Goal: Task Accomplishment & Management: Complete application form

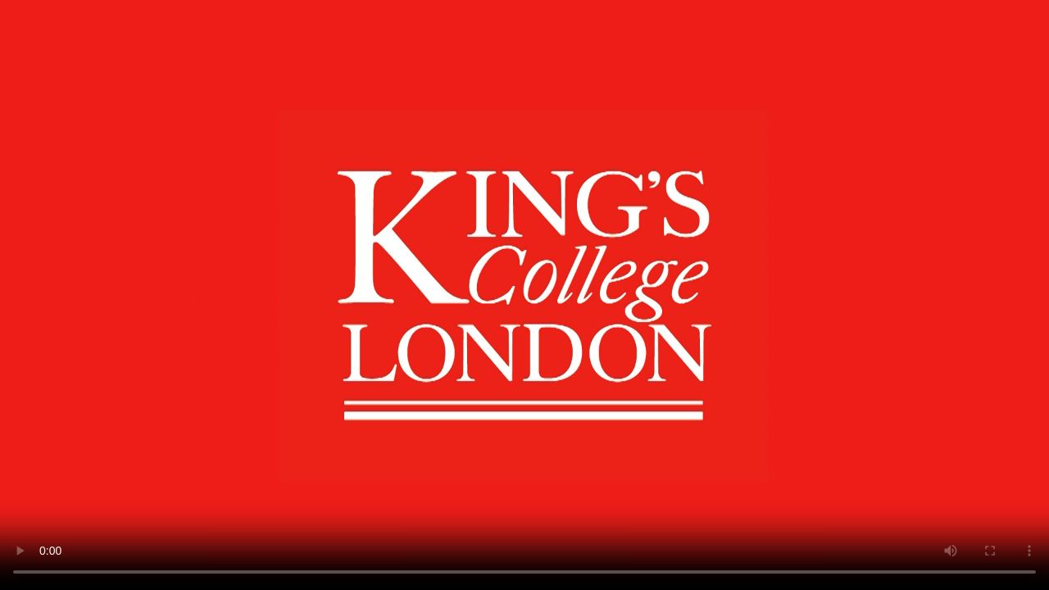
click at [908, 204] on video at bounding box center [524, 295] width 1049 height 590
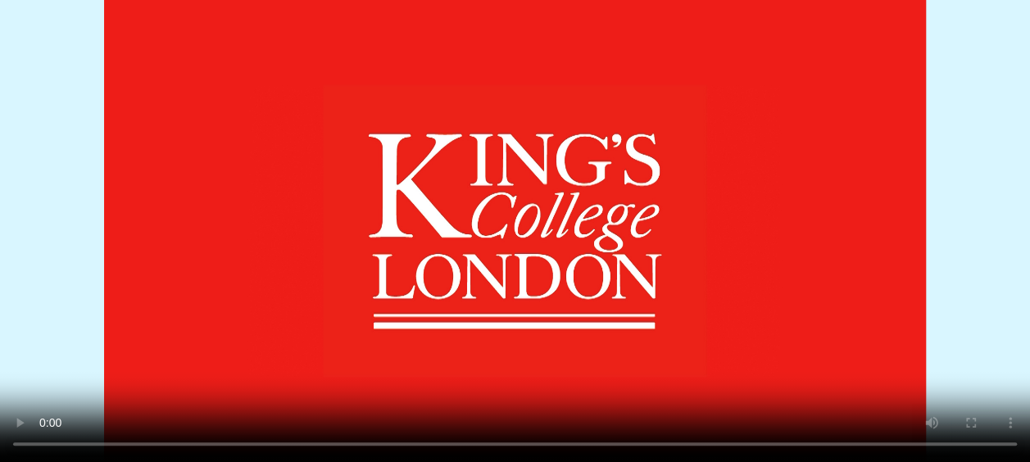
scroll to position [249, 0]
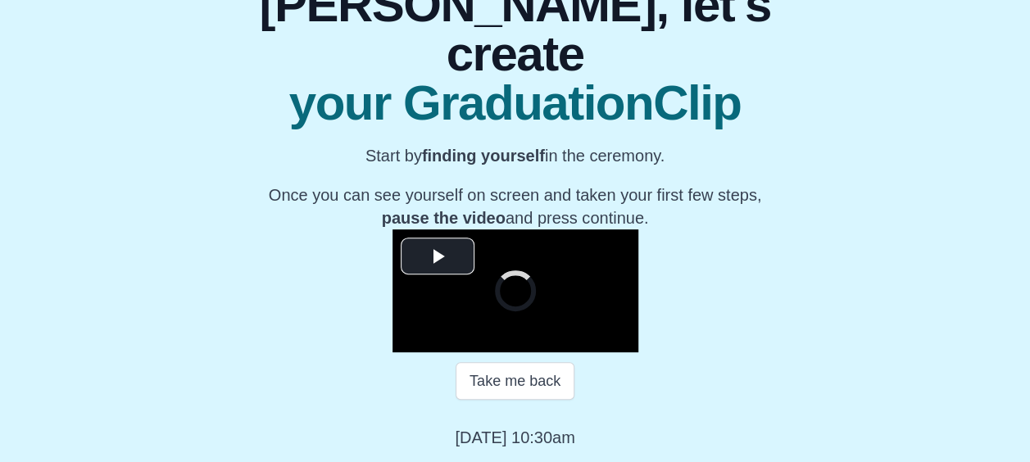
scroll to position [285, 0]
click at [438, 256] on span "Video Player" at bounding box center [438, 256] width 0 height 0
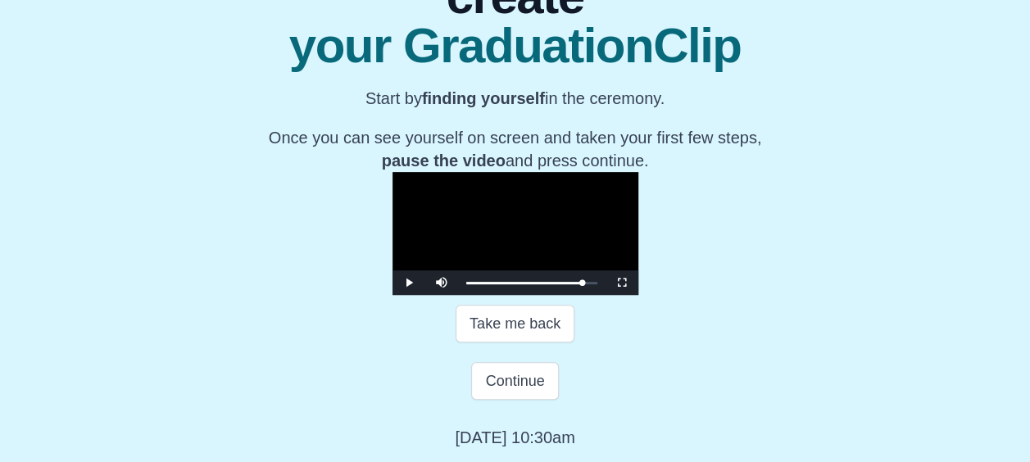
click at [393, 220] on video "Video Player" at bounding box center [516, 233] width 246 height 123
click at [515, 324] on button "Take me back" at bounding box center [515, 324] width 119 height 38
click at [409, 283] on span "Video Player" at bounding box center [409, 283] width 0 height 0
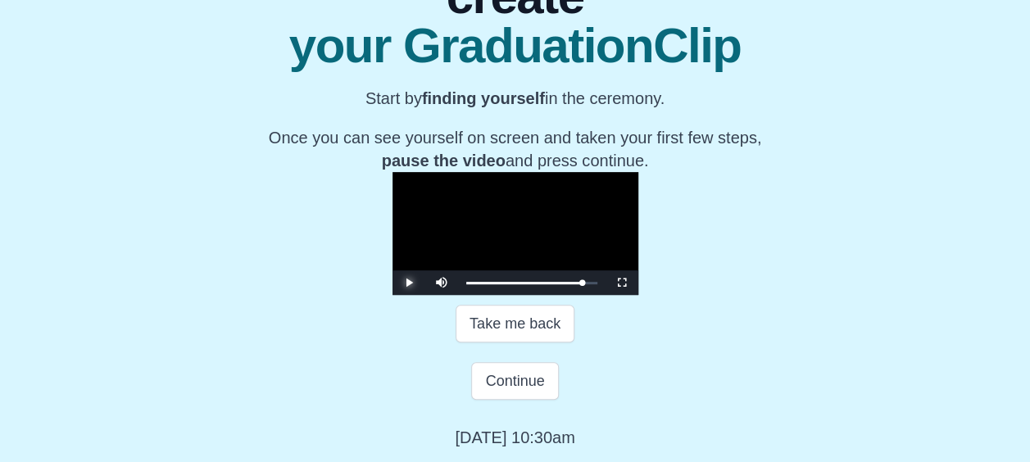
scroll to position [288, 0]
click at [409, 283] on span "Video Player" at bounding box center [409, 283] width 0 height 0
drag, startPoint x: 278, startPoint y: 338, endPoint x: 579, endPoint y: 316, distance: 301.5
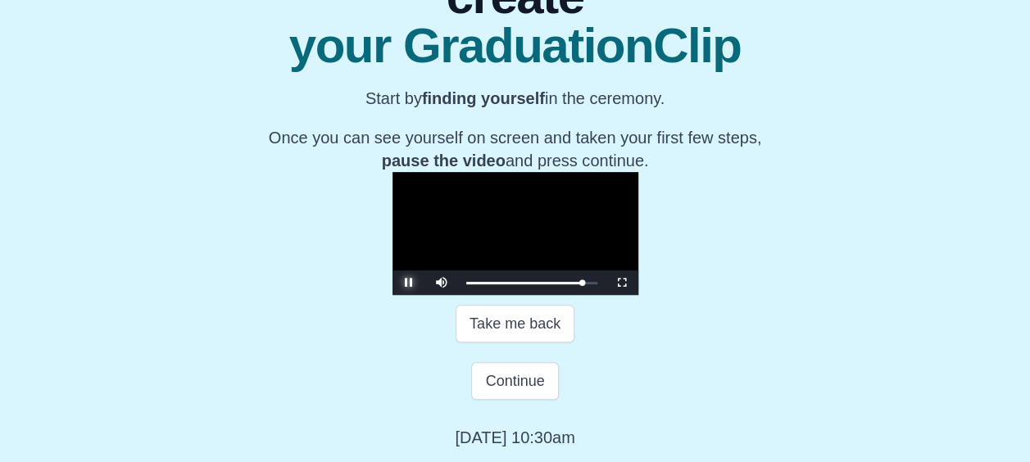
click at [579, 295] on div "**********" at bounding box center [516, 233] width 246 height 123
click at [606, 295] on div "Loaded : 0% 0:56:05 0:55:57 Progress : 0%" at bounding box center [531, 282] width 147 height 25
click at [409, 283] on span "Video Player" at bounding box center [409, 283] width 0 height 0
click at [527, 285] on div "0:09:51" at bounding box center [527, 283] width 1 height 4
drag, startPoint x: 382, startPoint y: 334, endPoint x: 338, endPoint y: 332, distance: 44.3
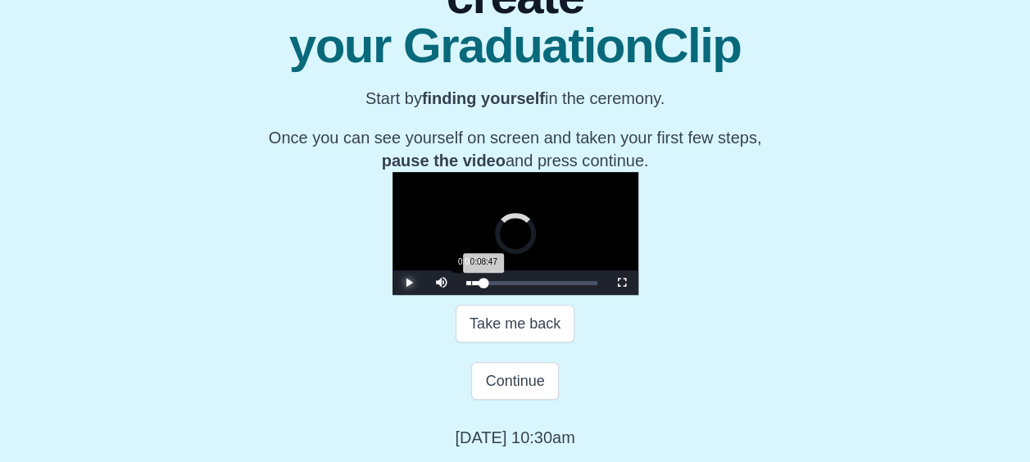
click at [458, 295] on div "Loaded : 0% 0:00:47 0:08:47 Progress : 0%" at bounding box center [531, 282] width 147 height 25
click at [458, 295] on div "Loaded : 0% 0:14:07 0:01:03 Progress : 0%" at bounding box center [531, 282] width 147 height 25
click at [469, 295] on div "Loaded : 0% 0:22:22 0:14:55 Progress : 0%" at bounding box center [531, 282] width 147 height 25
click at [491, 295] on div "Loaded : 0% 0:25:50 0:22:22 Progress : 0%" at bounding box center [531, 282] width 147 height 25
click at [669, 285] on div "0:32:54" at bounding box center [669, 283] width 1 height 4
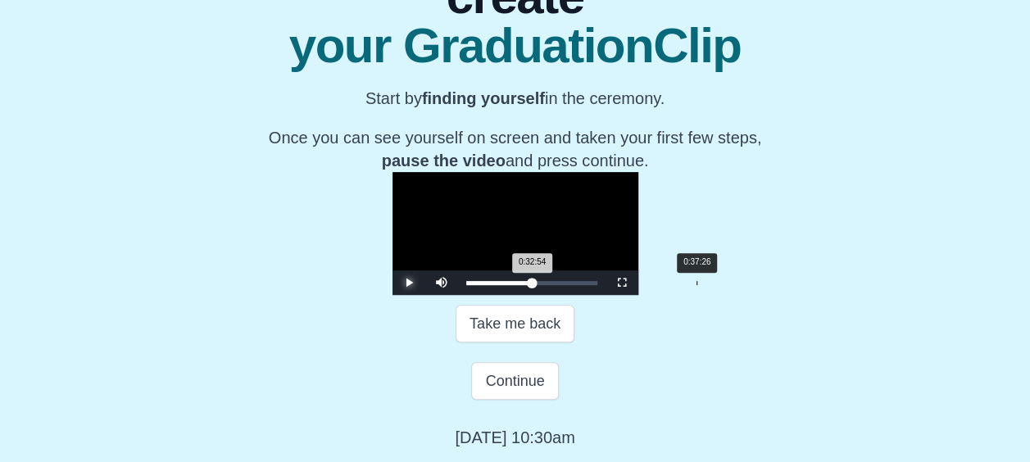
click at [562, 295] on div "Loaded : 0% 0:37:26 0:32:54 Progress : 0%" at bounding box center [531, 282] width 147 height 25
click at [603, 295] on div "Loaded : 0% 0:44:05 0:37:34 Progress : 0%" at bounding box center [531, 282] width 147 height 25
click at [606, 295] on div "Loaded : 0% 0:49:01 0:44:13 Progress : 0%" at bounding box center [531, 282] width 147 height 25
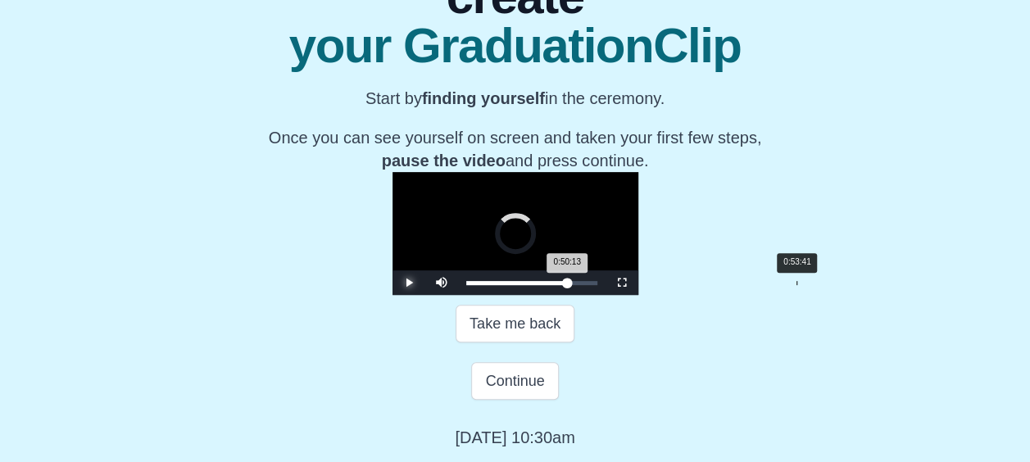
click at [606, 295] on div "Loaded : 0% 0:53:41 0:50:13 Progress : 0%" at bounding box center [531, 282] width 147 height 25
click at [409, 283] on span "Video Player" at bounding box center [409, 283] width 0 height 0
click at [606, 295] on div "Loaded : 0% 0:48:05 0:53:58 Progress : 0%" at bounding box center [531, 282] width 147 height 25
click at [571, 295] on div "Loaded : 0% 0:39:02 0:48:06 Progress : 0%" at bounding box center [531, 282] width 147 height 25
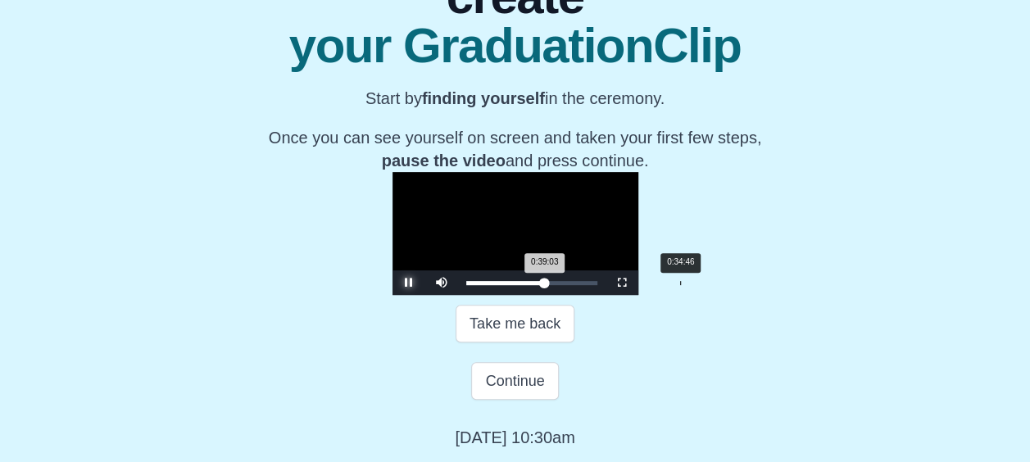
click at [680, 285] on div "0:34:46" at bounding box center [680, 283] width 1 height 4
click at [627, 285] on div "0:26:06" at bounding box center [627, 283] width 1 height 4
click at [458, 295] on div "Loaded : 0% 0:18:07 0:26:07 Progress : 0%" at bounding box center [531, 282] width 147 height 25
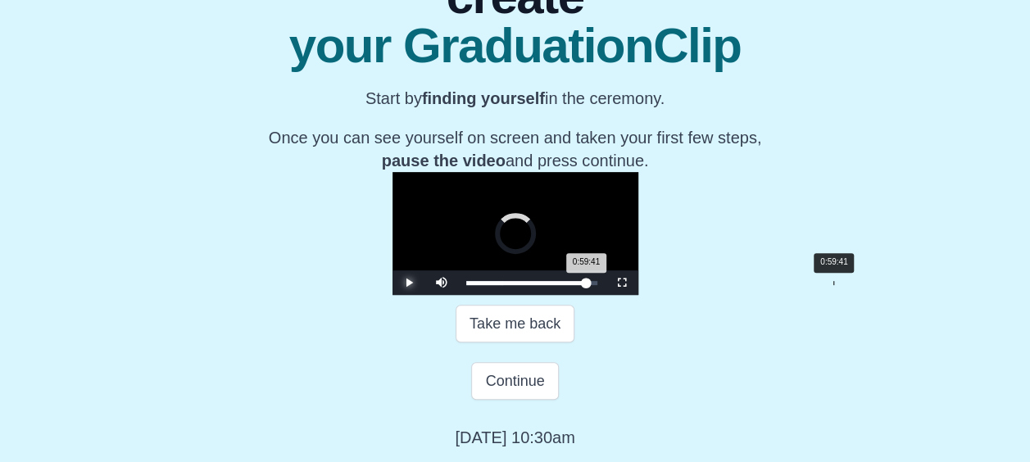
click at [606, 295] on div "Loaded : 0% 0:59:41 0:59:41 Progress : 0%" at bounding box center [531, 282] width 147 height 25
click at [606, 295] on div "Loaded : 0% 0:57:25 0:59:43 Progress : 0%" at bounding box center [531, 282] width 147 height 25
click at [597, 285] on div "Loaded : 0% 0:58:29 0:57:12 Progress : 0%" at bounding box center [531, 283] width 131 height 4
click at [584, 285] on div "0:57:49 Progress : 0%" at bounding box center [525, 283] width 118 height 4
click at [813, 285] on div "0:56:21" at bounding box center [813, 283] width 1 height 4
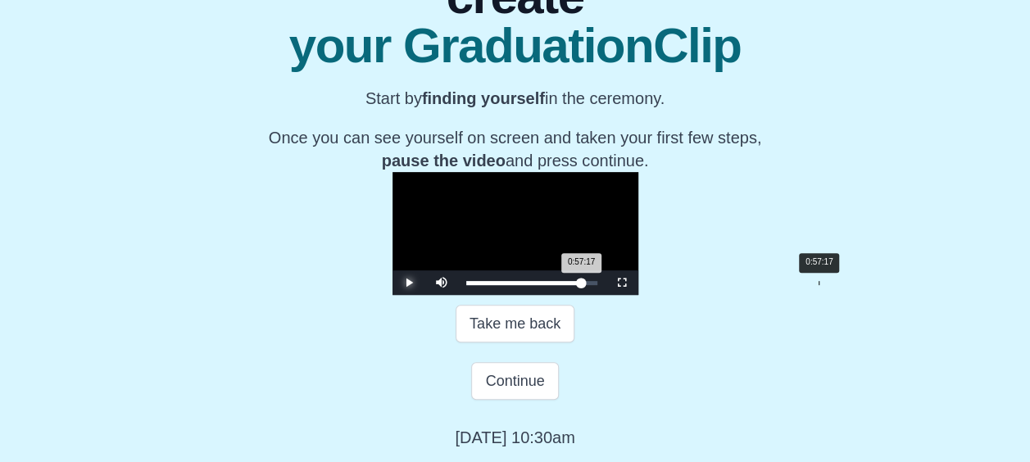
click at [582, 285] on div "0:57:17 Progress : 0%" at bounding box center [524, 283] width 116 height 4
click at [409, 283] on span "Video Player" at bounding box center [409, 283] width 0 height 0
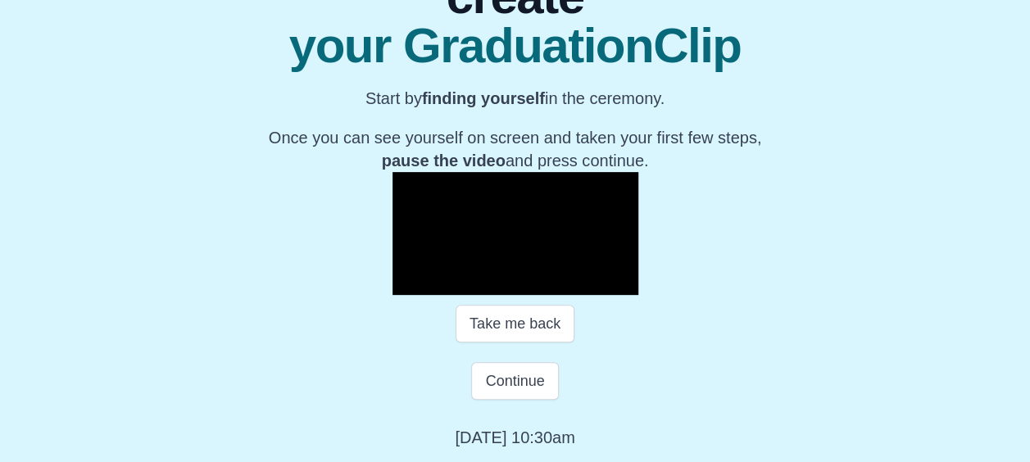
click at [409, 283] on span "Video Player" at bounding box center [409, 283] width 0 height 0
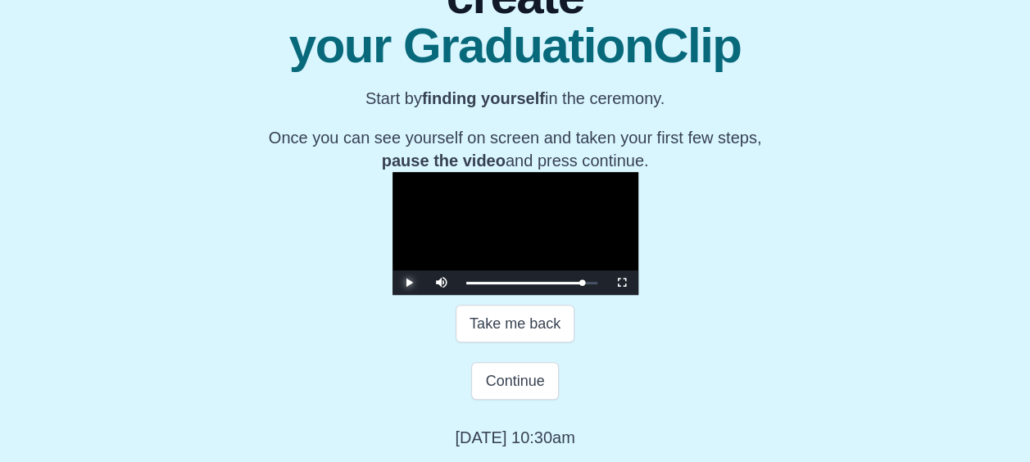
click at [409, 283] on span "Video Player" at bounding box center [409, 283] width 0 height 0
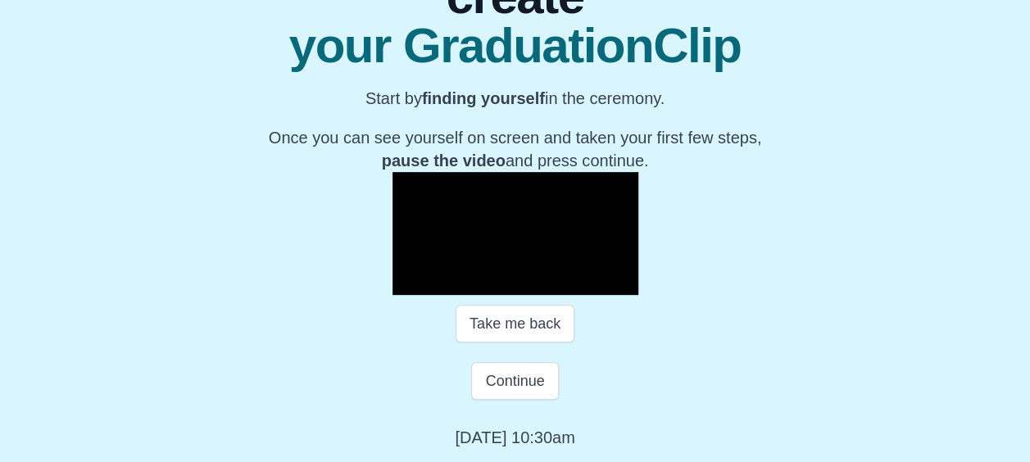
click at [409, 283] on span "Video Player" at bounding box center [409, 283] width 0 height 0
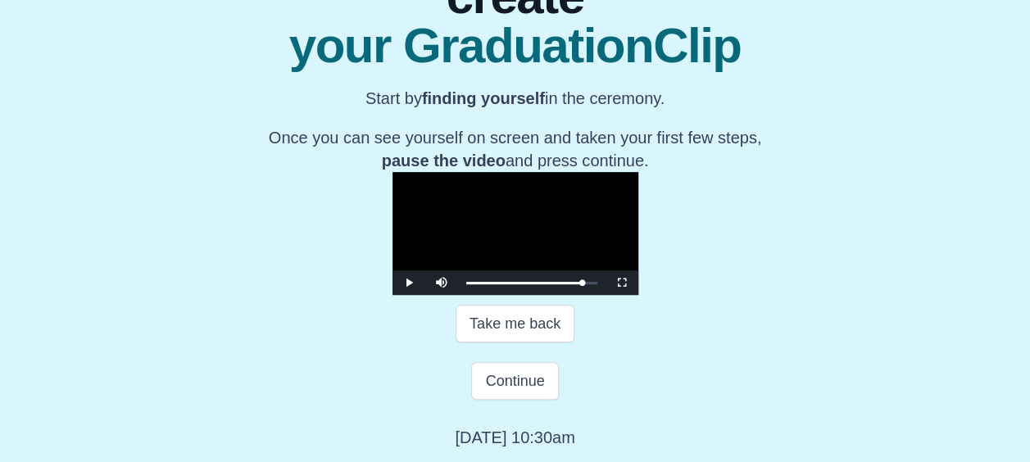
drag, startPoint x: 737, startPoint y: 416, endPoint x: 751, endPoint y: 360, distance: 58.2
click at [751, 360] on div "**********" at bounding box center [514, 173] width 515 height 552
click at [550, 400] on button "Continue" at bounding box center [514, 381] width 87 height 38
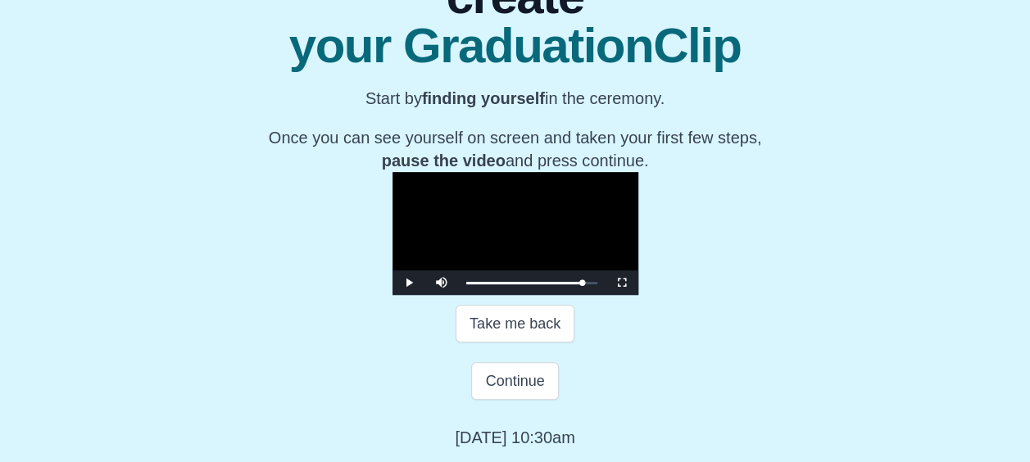
click at [596, 380] on div "Continue" at bounding box center [514, 381] width 515 height 38
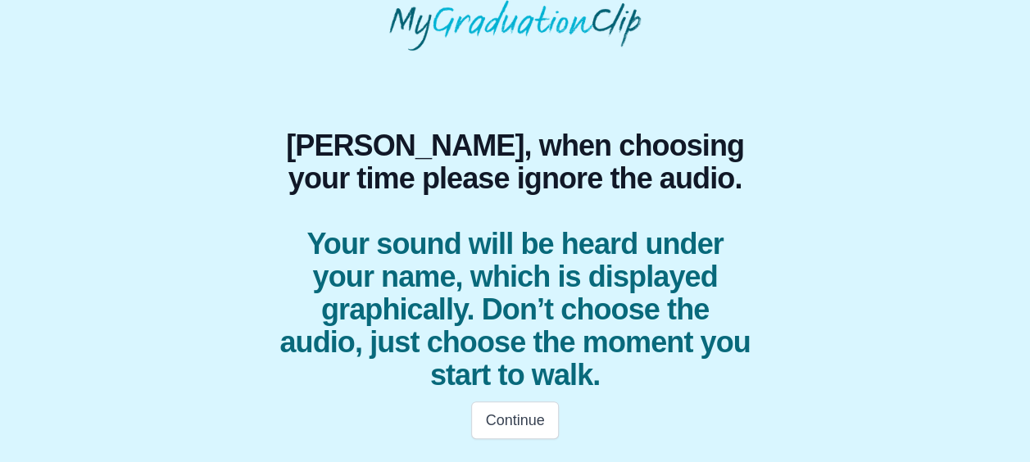
scroll to position [70, 0]
click at [508, 377] on span "Your sound will be heard under your name, which is displayed graphically. Don’t…" at bounding box center [515, 311] width 476 height 164
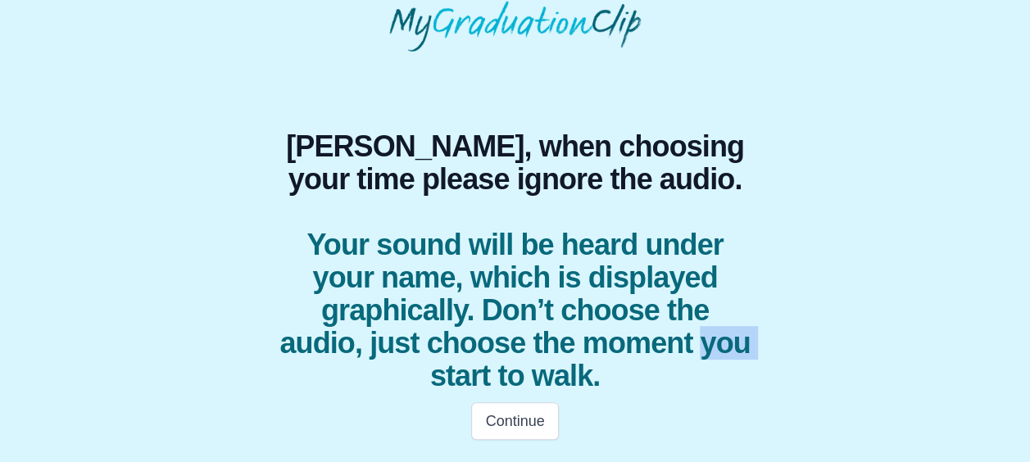
click at [508, 377] on span "Your sound will be heard under your name, which is displayed graphically. Don’t…" at bounding box center [515, 311] width 476 height 164
drag, startPoint x: 508, startPoint y: 377, endPoint x: 764, endPoint y: 228, distance: 296.0
click at [764, 228] on div "Isabel, when choosing your time please ignore the audio. Your sound will be hea…" at bounding box center [514, 261] width 515 height 262
click at [524, 426] on button "Continue" at bounding box center [514, 421] width 87 height 38
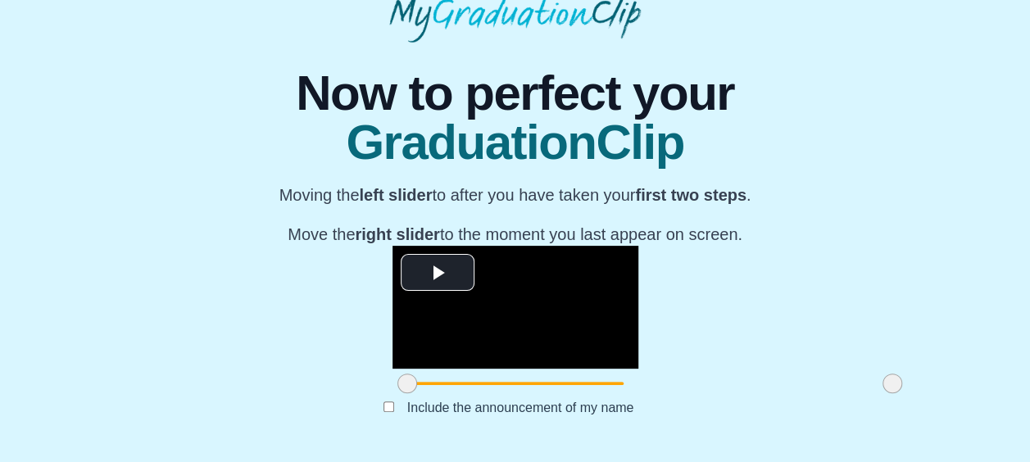
scroll to position [246, 0]
click at [438, 273] on span "Video Player" at bounding box center [438, 273] width 0 height 0
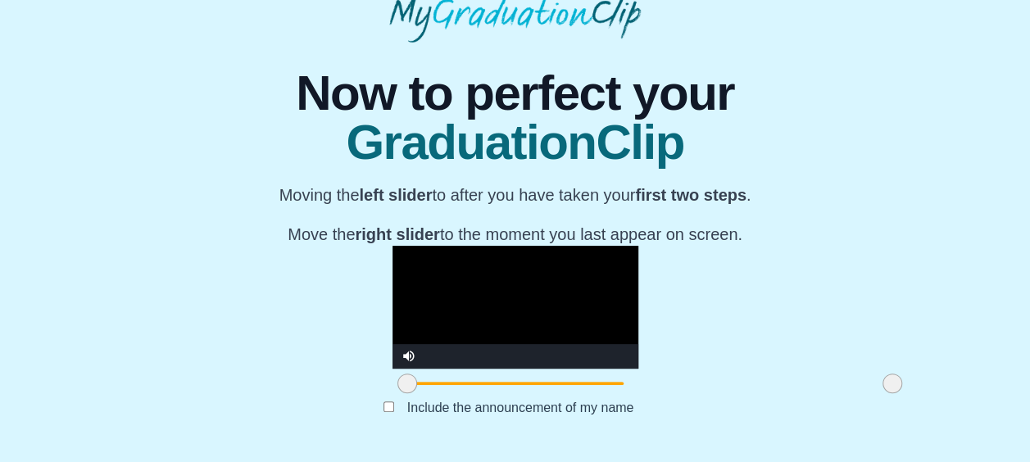
click at [393, 246] on video "Video Player" at bounding box center [516, 307] width 246 height 123
drag, startPoint x: 272, startPoint y: 388, endPoint x: 388, endPoint y: 372, distance: 117.4
click at [517, 372] on div at bounding box center [531, 383] width 29 height 29
click at [516, 382] on span at bounding box center [526, 384] width 20 height 20
drag, startPoint x: 764, startPoint y: 379, endPoint x: 603, endPoint y: 372, distance: 160.8
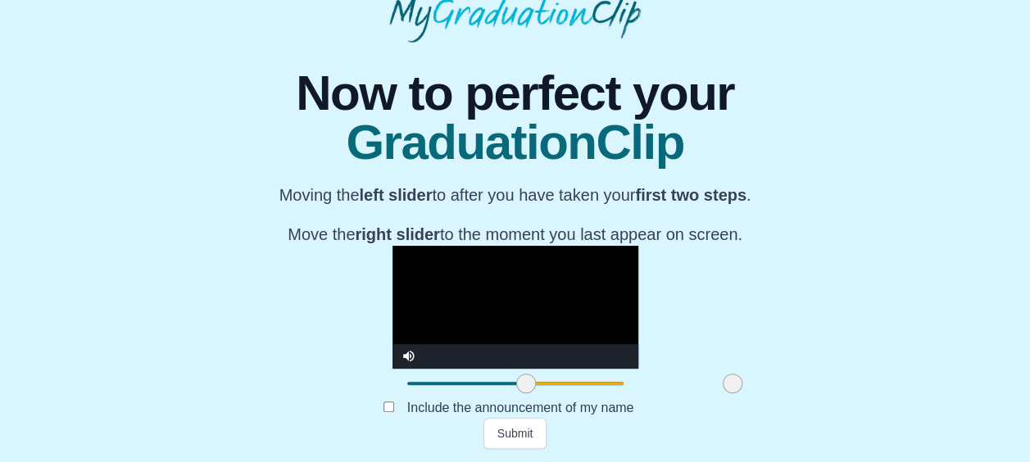
click at [718, 372] on div at bounding box center [732, 383] width 29 height 29
click at [518, 426] on button "Submit" at bounding box center [515, 433] width 64 height 31
click at [521, 433] on button "Submit" at bounding box center [515, 433] width 64 height 31
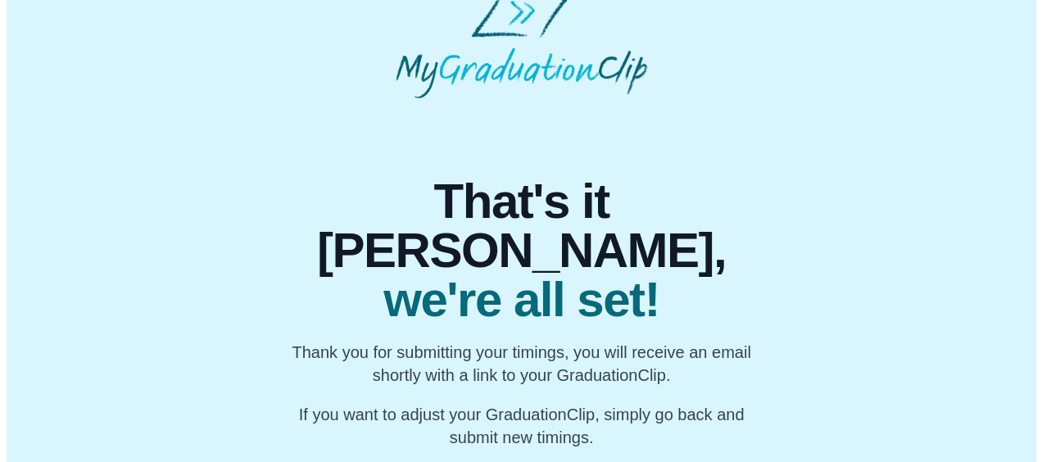
scroll to position [0, 0]
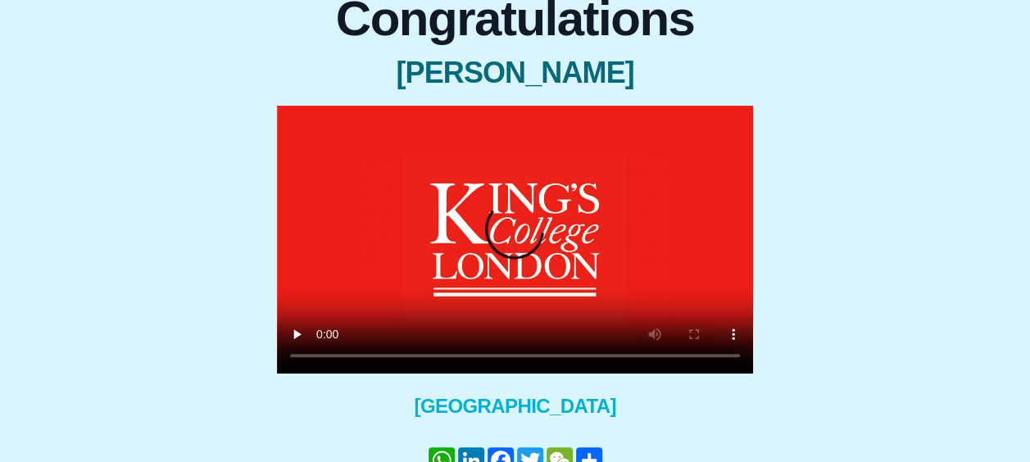
scroll to position [142, 0]
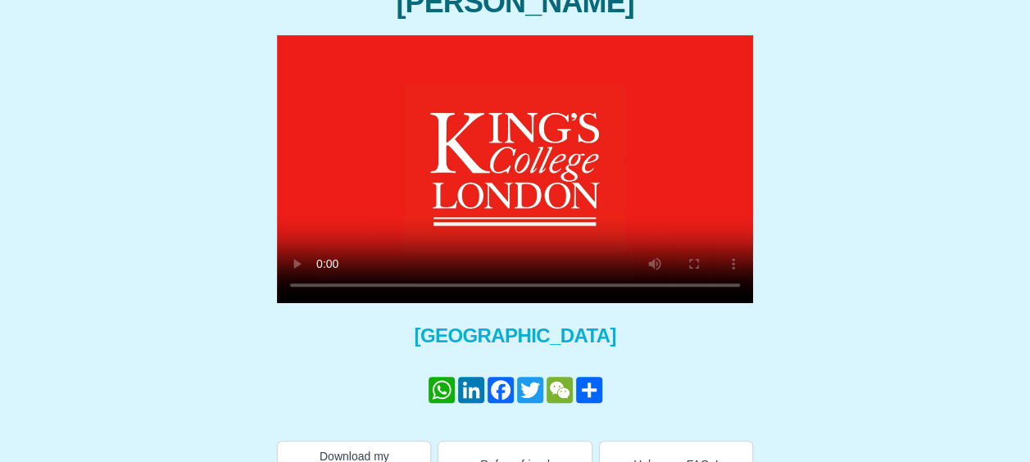
scroll to position [249, 0]
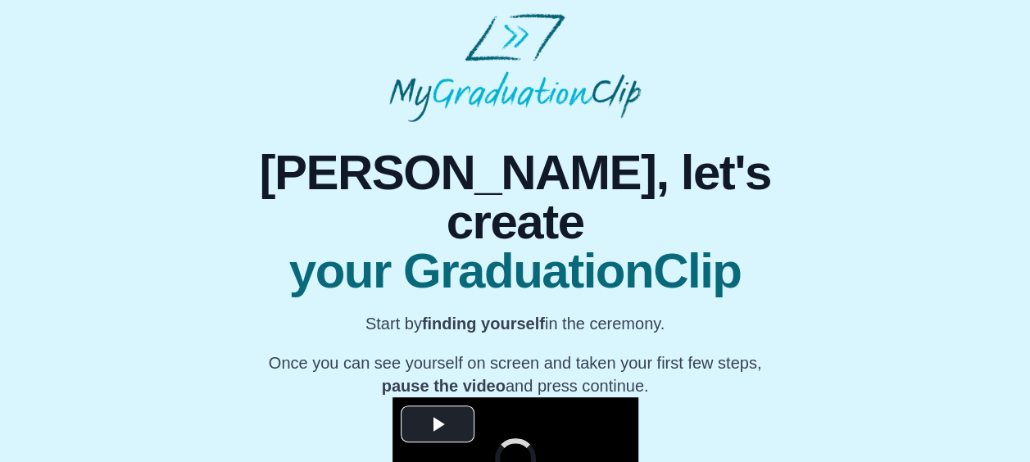
scroll to position [285, 0]
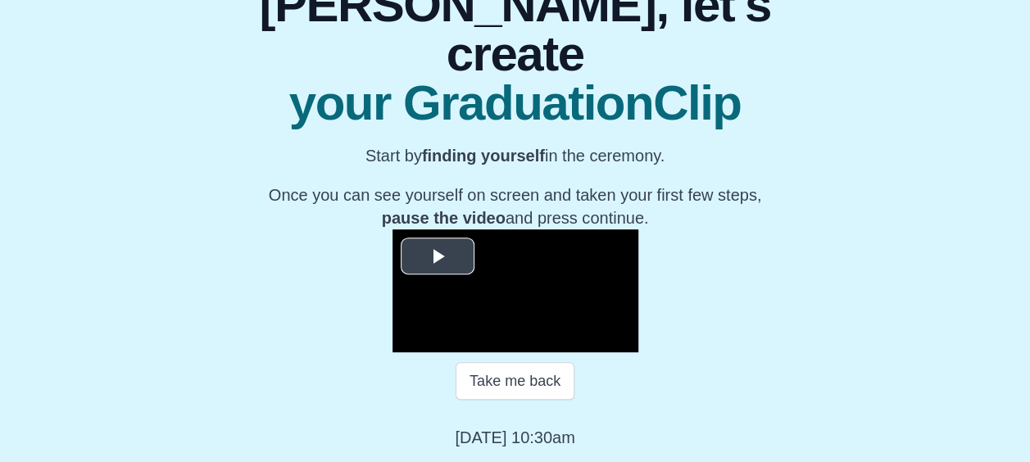
click at [438, 256] on span "Video Player" at bounding box center [438, 256] width 0 height 0
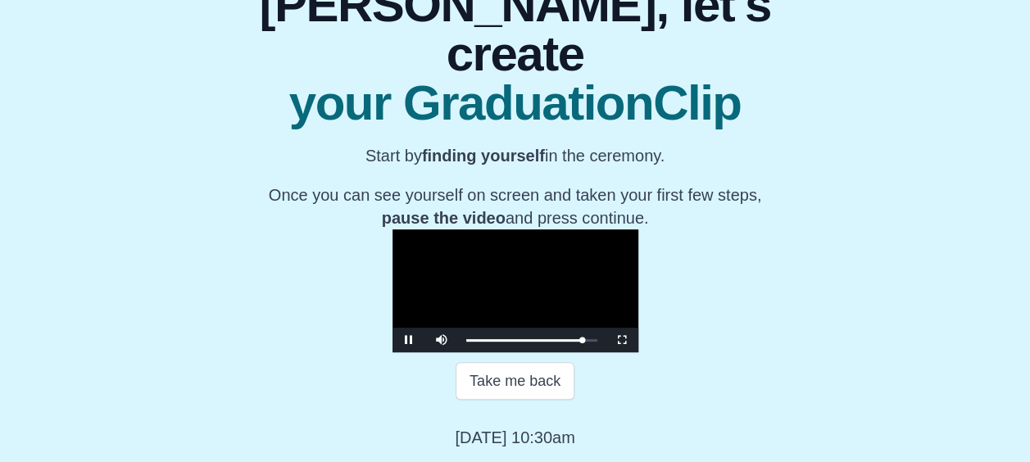
click at [393, 229] on video "Video Player" at bounding box center [516, 290] width 246 height 123
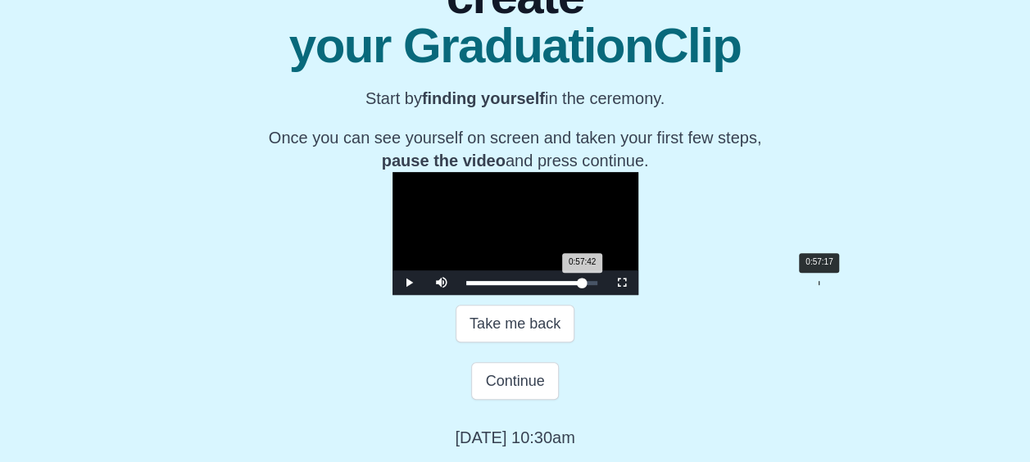
click at [583, 285] on div "0:57:42 Progress : 0%" at bounding box center [524, 283] width 116 height 4
click at [409, 283] on span "Video Player" at bounding box center [409, 283] width 0 height 0
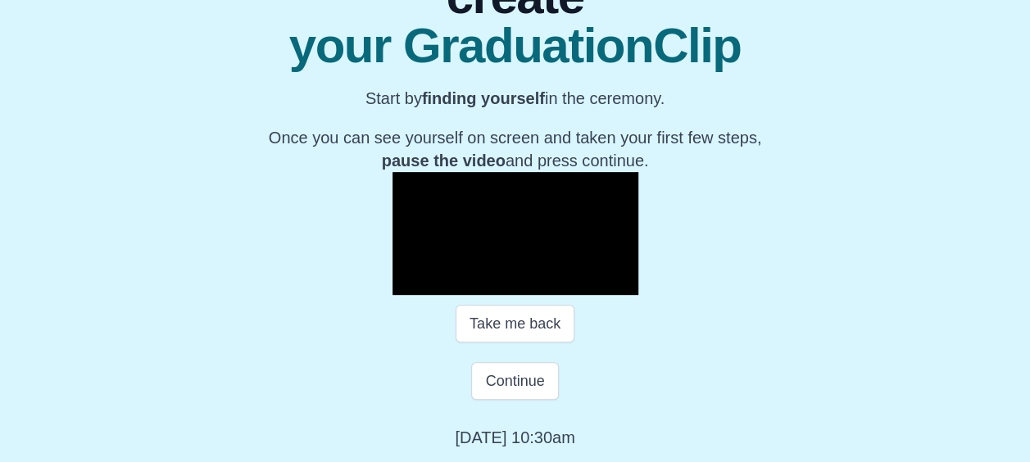
click at [409, 283] on span "Video Player" at bounding box center [409, 283] width 0 height 0
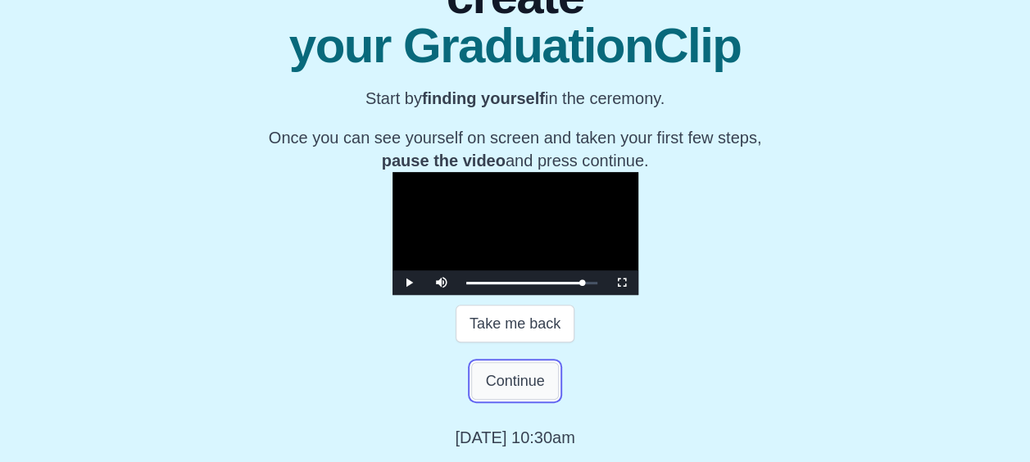
click at [537, 400] on button "Continue" at bounding box center [514, 381] width 87 height 38
click at [528, 400] on button "Continue" at bounding box center [514, 381] width 87 height 38
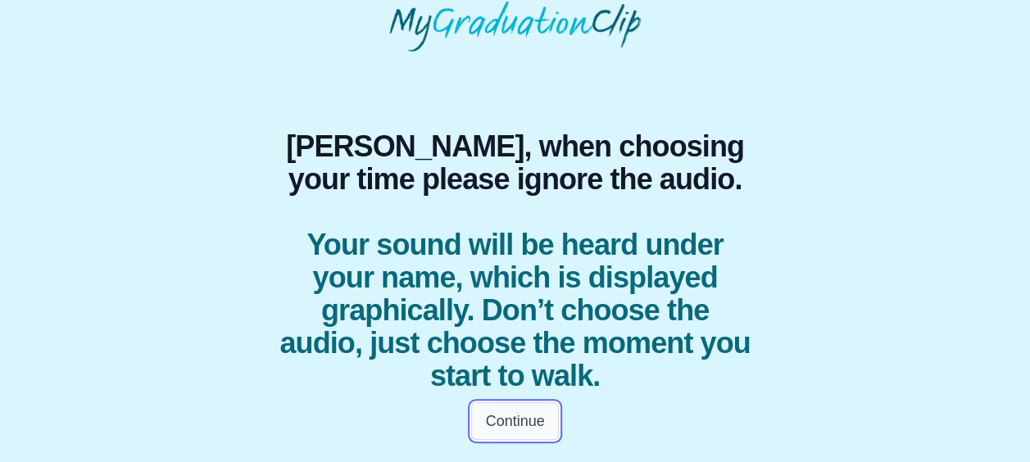
click at [539, 417] on button "Continue" at bounding box center [514, 421] width 87 height 38
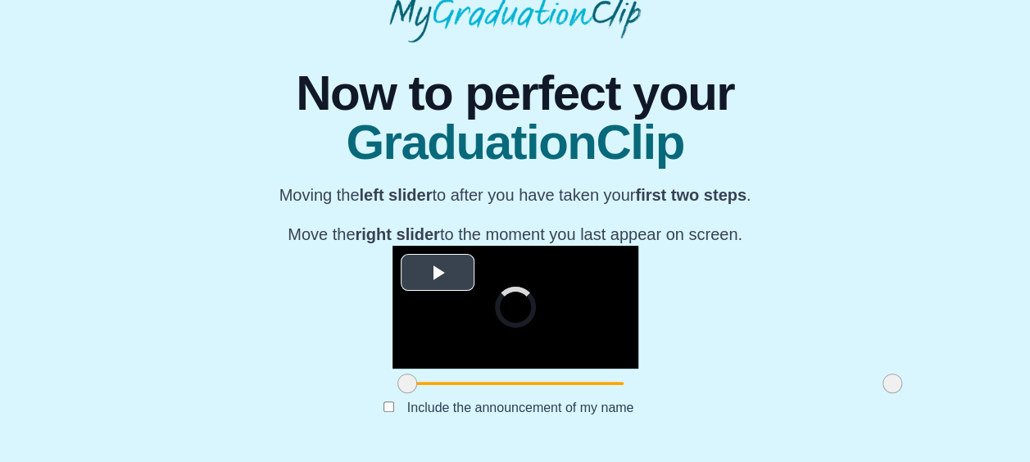
scroll to position [246, 0]
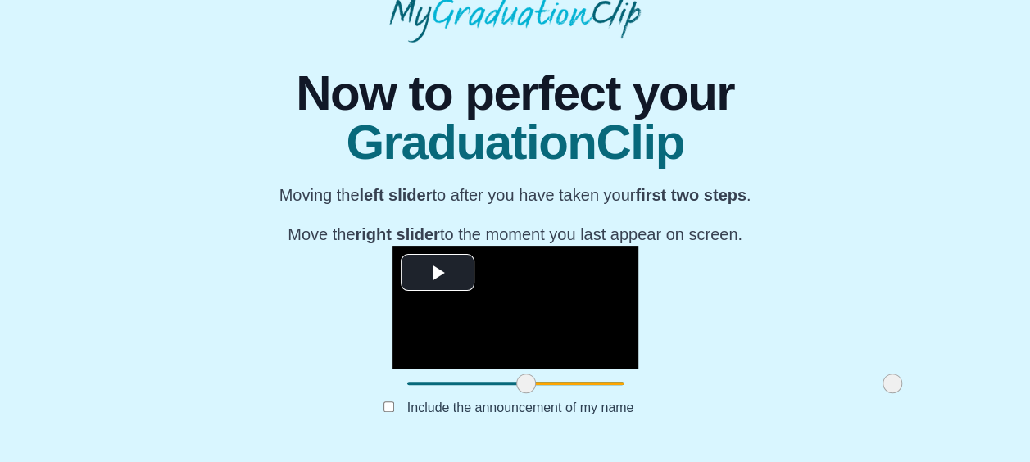
drag, startPoint x: 269, startPoint y: 383, endPoint x: 388, endPoint y: 374, distance: 119.2
click at [511, 374] on div at bounding box center [525, 383] width 29 height 29
click at [517, 383] on span at bounding box center [527, 384] width 20 height 20
click at [519, 383] on span at bounding box center [529, 384] width 20 height 20
drag, startPoint x: 763, startPoint y: 379, endPoint x: 606, endPoint y: 393, distance: 157.9
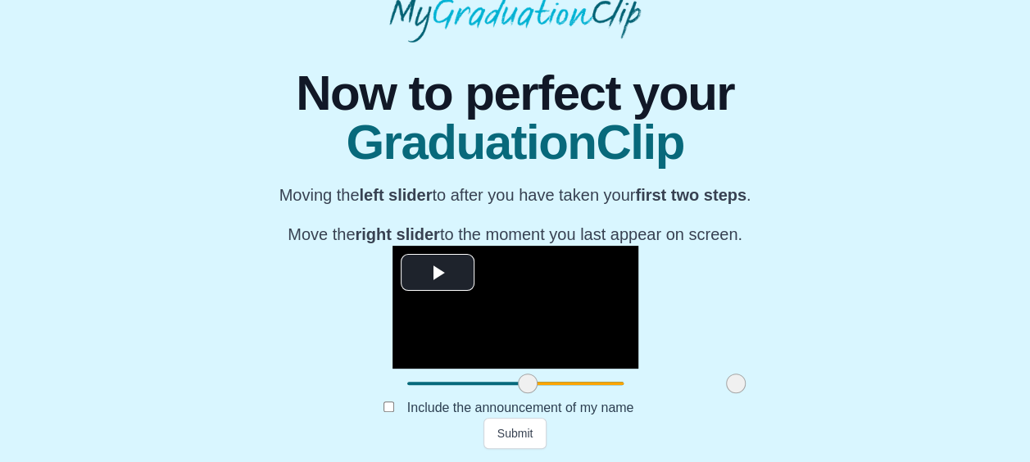
click at [721, 393] on div at bounding box center [735, 383] width 29 height 29
click at [523, 428] on button "Submit" at bounding box center [515, 433] width 64 height 31
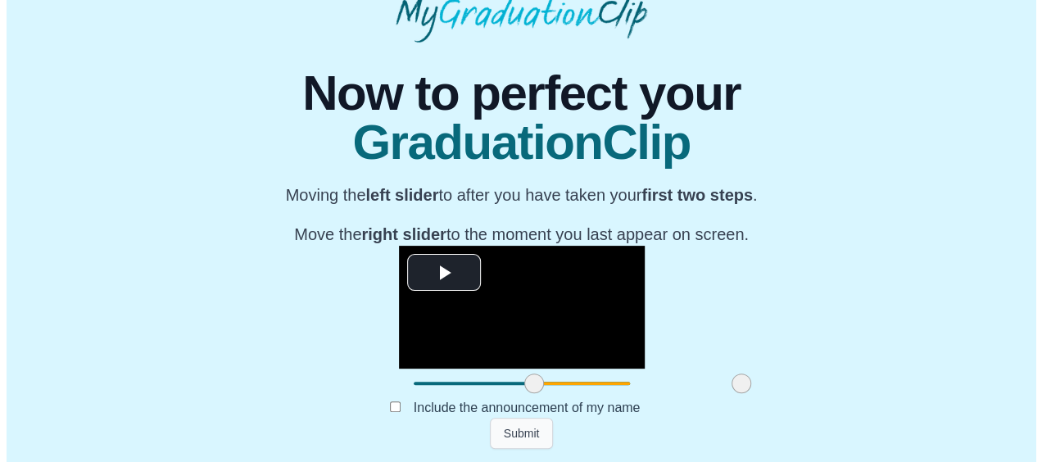
scroll to position [0, 0]
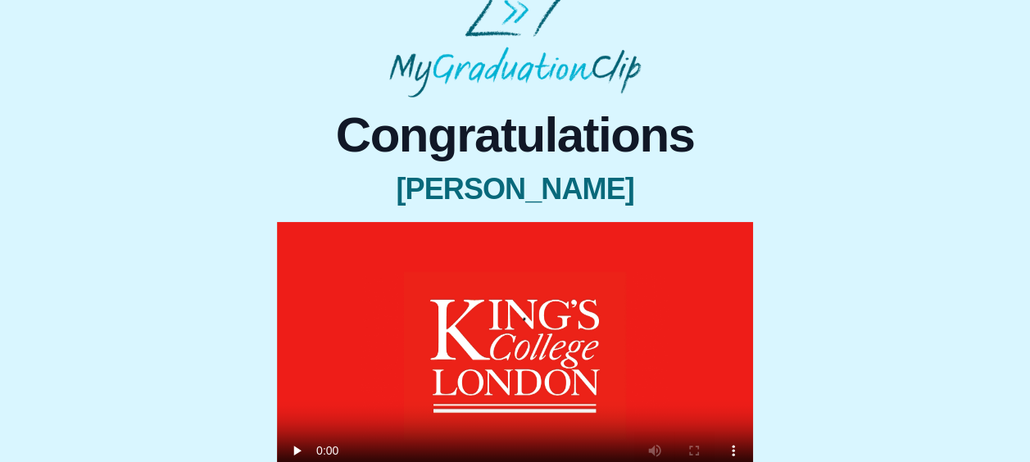
scroll to position [116, 0]
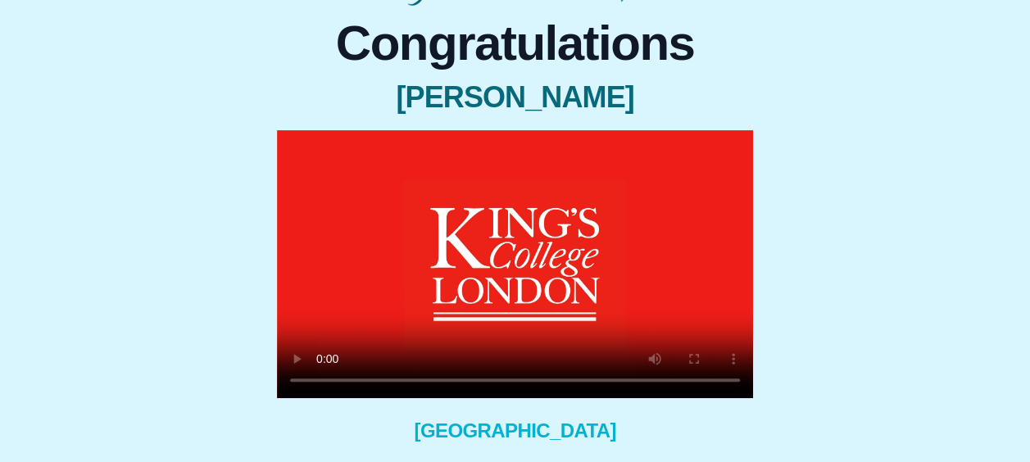
click at [647, 265] on video at bounding box center [515, 264] width 476 height 268
